Goal: Information Seeking & Learning: Learn about a topic

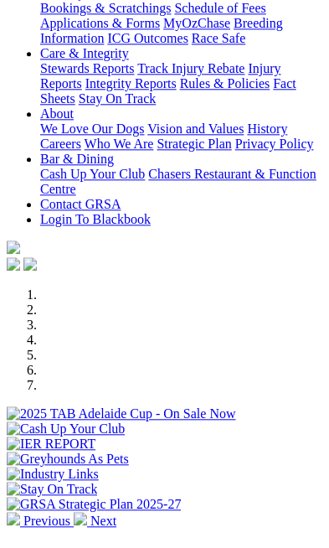
scroll to position [408, 0]
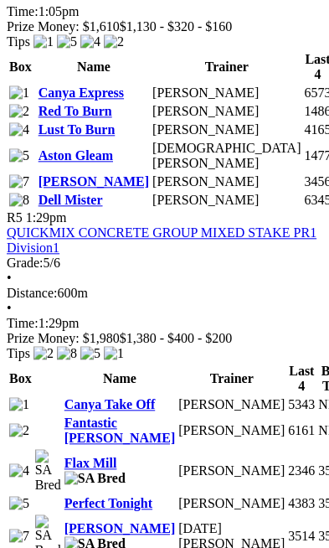
scroll to position [2301, 0]
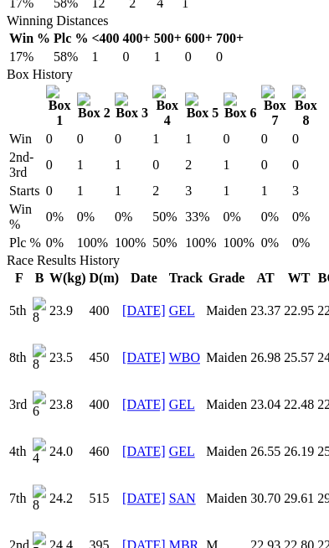
scroll to position [0, 260]
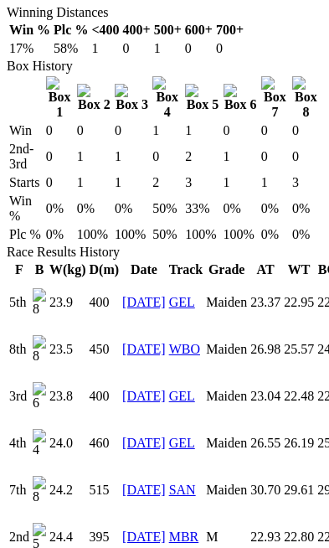
scroll to position [1279, 0]
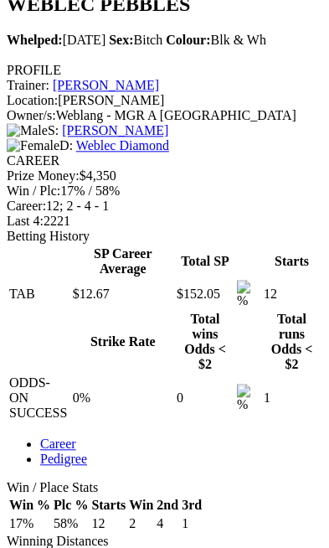
scroll to position [750, 0]
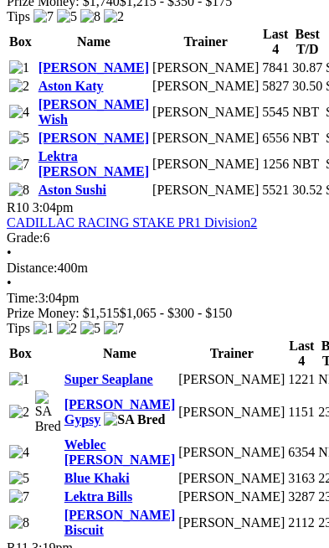
scroll to position [4148, 0]
